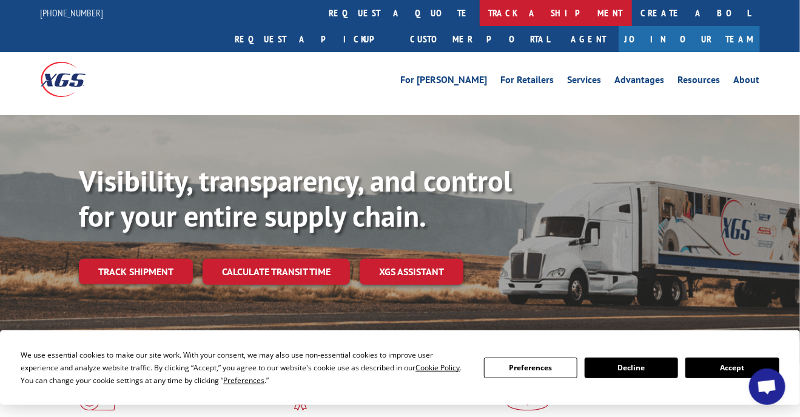
click at [480, 14] on link "track a shipment" at bounding box center [556, 13] width 152 height 26
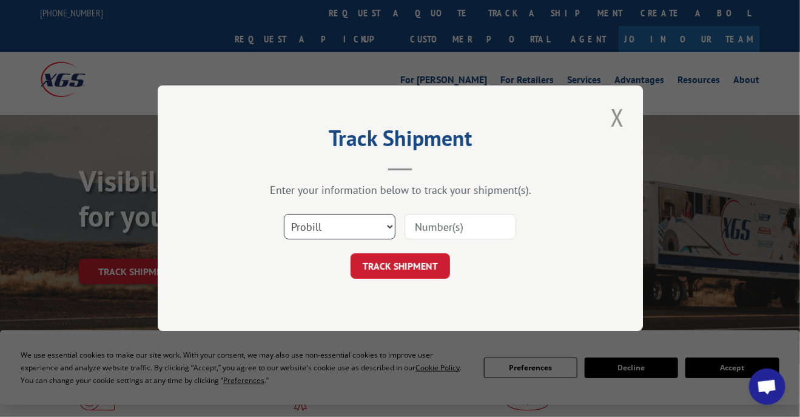
click at [388, 226] on select "Select category... Probill BOL PO" at bounding box center [340, 227] width 112 height 25
click at [437, 225] on input at bounding box center [460, 227] width 112 height 25
type input "248123"
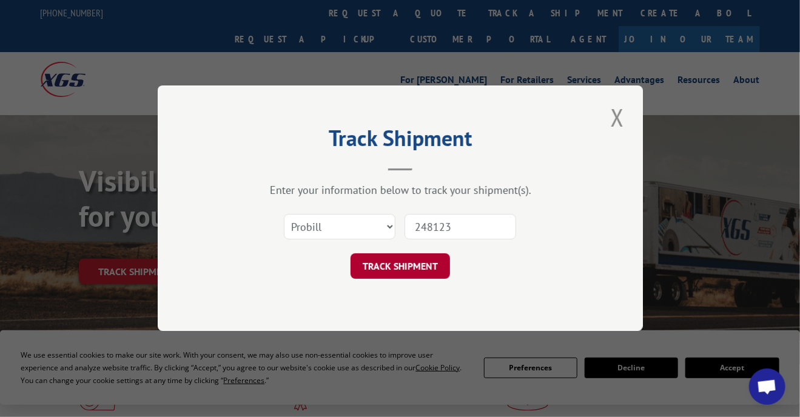
click at [401, 263] on button "TRACK SHIPMENT" at bounding box center [399, 266] width 99 height 25
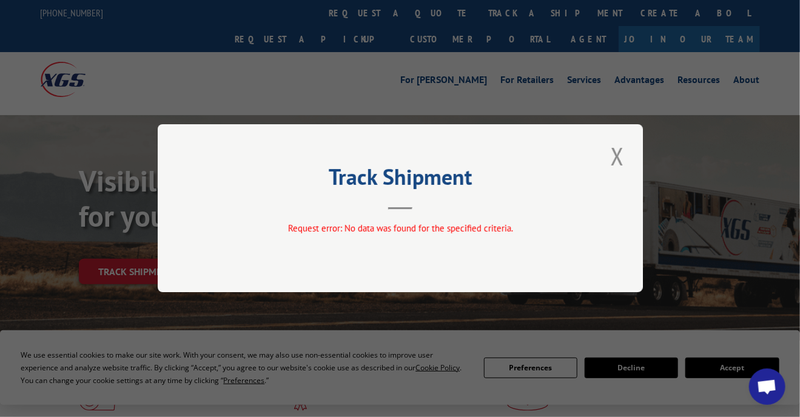
click at [619, 155] on button "Close modal" at bounding box center [617, 155] width 21 height 33
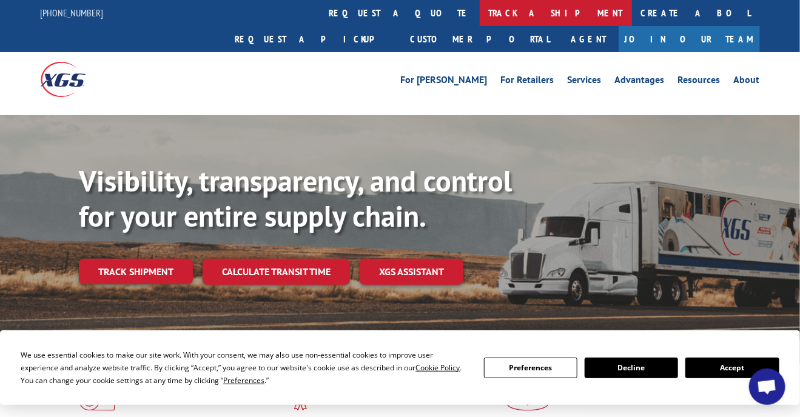
click at [480, 7] on link "track a shipment" at bounding box center [556, 13] width 152 height 26
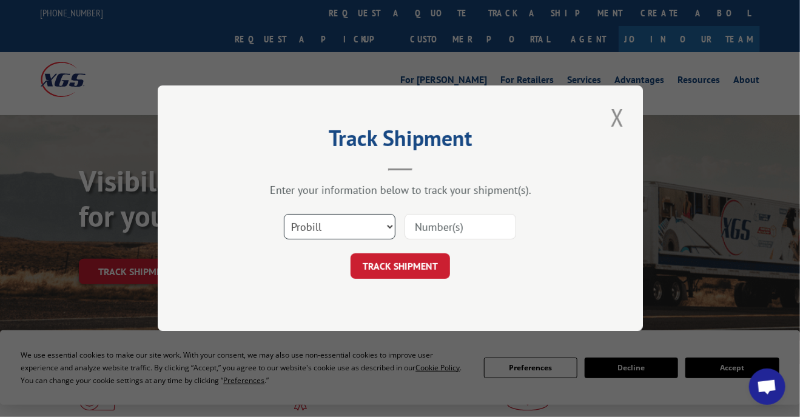
click at [390, 224] on select "Select category... Probill BOL PO" at bounding box center [340, 227] width 112 height 25
select select "bol"
click at [284, 215] on select "Select category... Probill BOL PO" at bounding box center [340, 227] width 112 height 25
click at [437, 229] on input at bounding box center [460, 227] width 112 height 25
type input "248123"
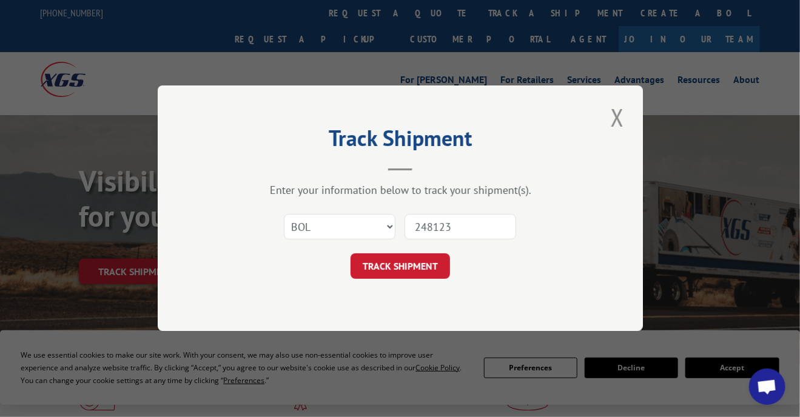
click at [412, 268] on button "TRACK SHIPMENT" at bounding box center [399, 266] width 99 height 25
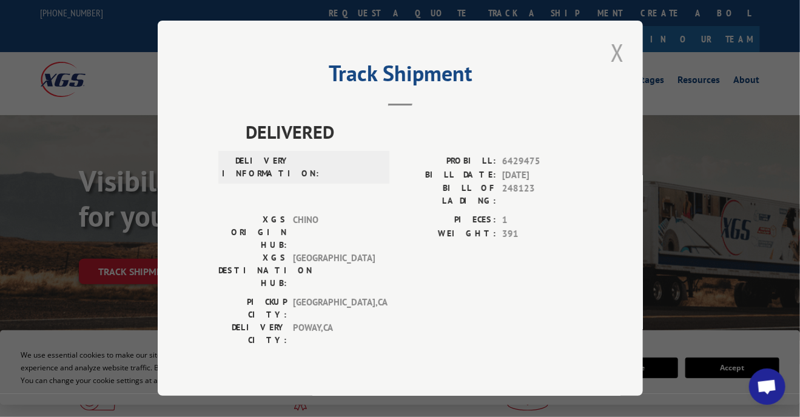
click at [619, 61] on button "Close modal" at bounding box center [617, 52] width 21 height 33
